Goal: Task Accomplishment & Management: Manage account settings

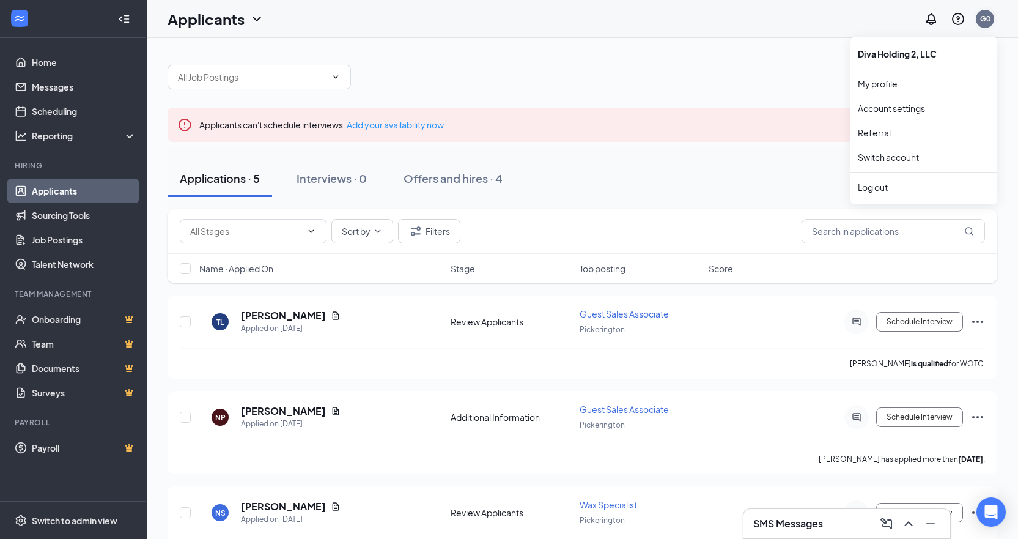
click at [990, 24] on div "G0" at bounding box center [985, 19] width 18 height 18
click at [880, 188] on div "Log out" at bounding box center [924, 187] width 132 height 12
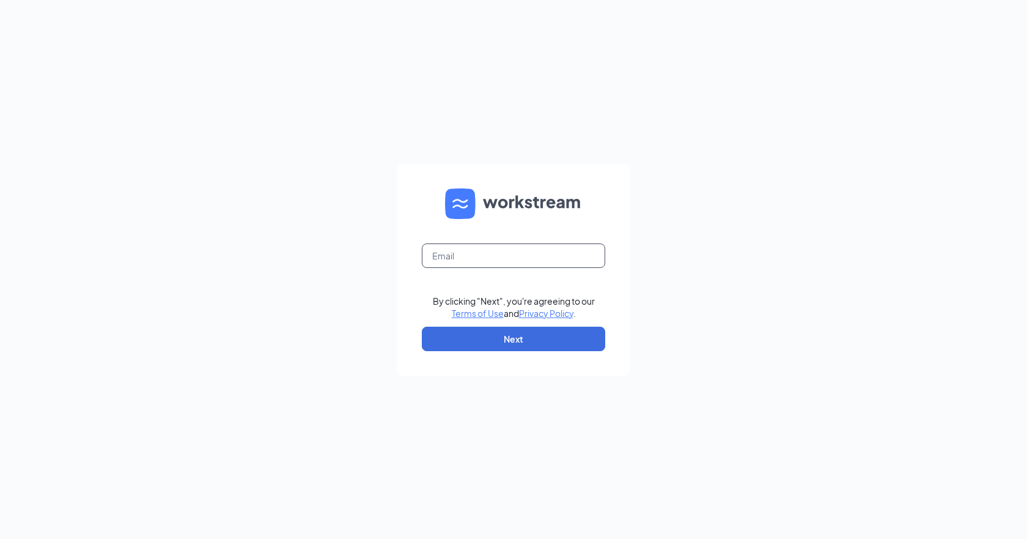
click at [528, 251] on input "text" at bounding box center [513, 255] width 183 height 24
click at [509, 254] on input "center0517@waxcenter.com" at bounding box center [513, 255] width 183 height 24
type input "center1344@waxcenter.com"
click at [500, 337] on button "Next" at bounding box center [513, 338] width 183 height 24
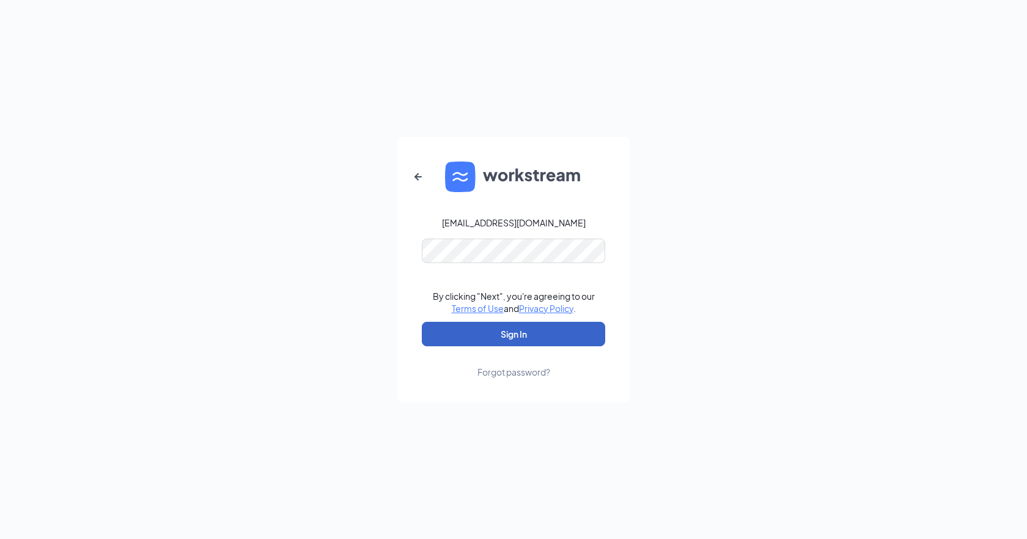
click at [471, 336] on button "Sign In" at bounding box center [513, 334] width 183 height 24
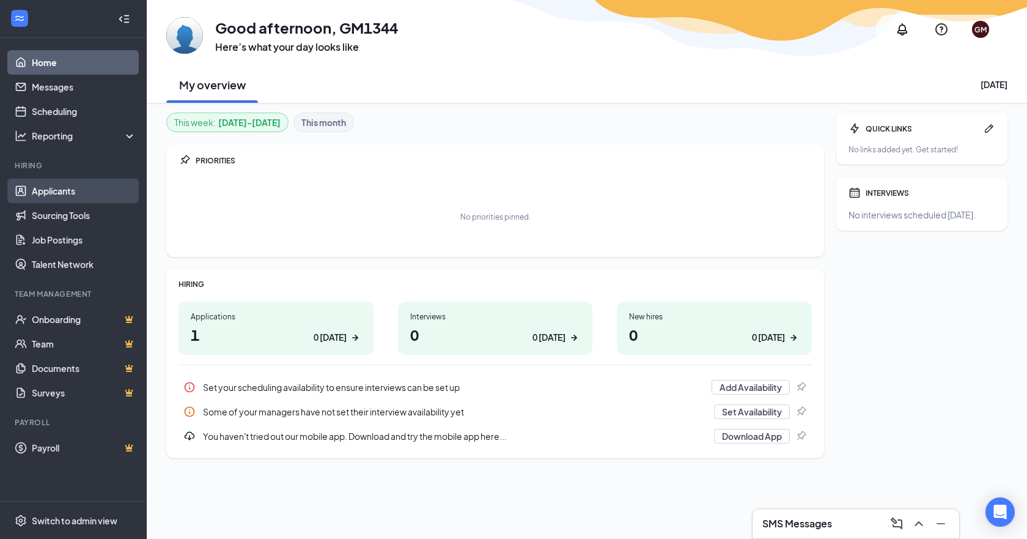
click at [54, 189] on link "Applicants" at bounding box center [84, 190] width 105 height 24
